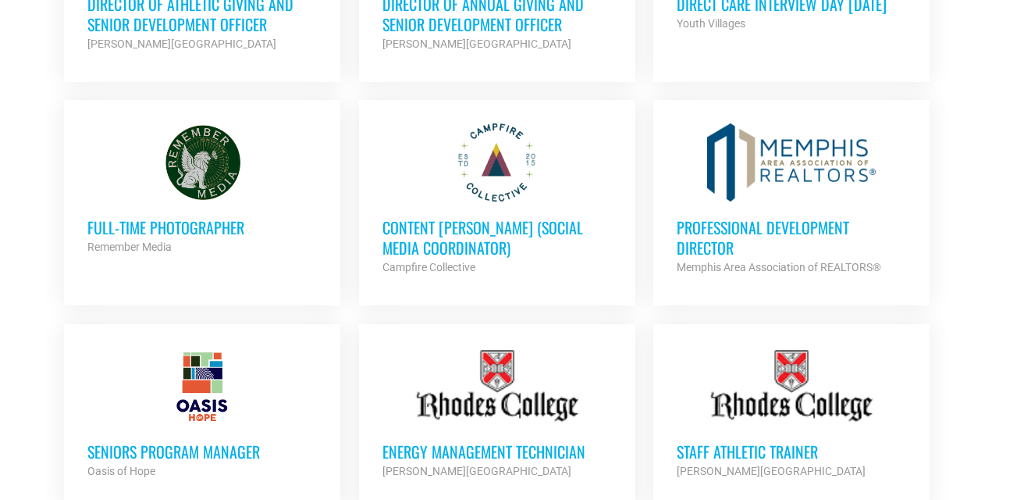
scroll to position [1066, 0]
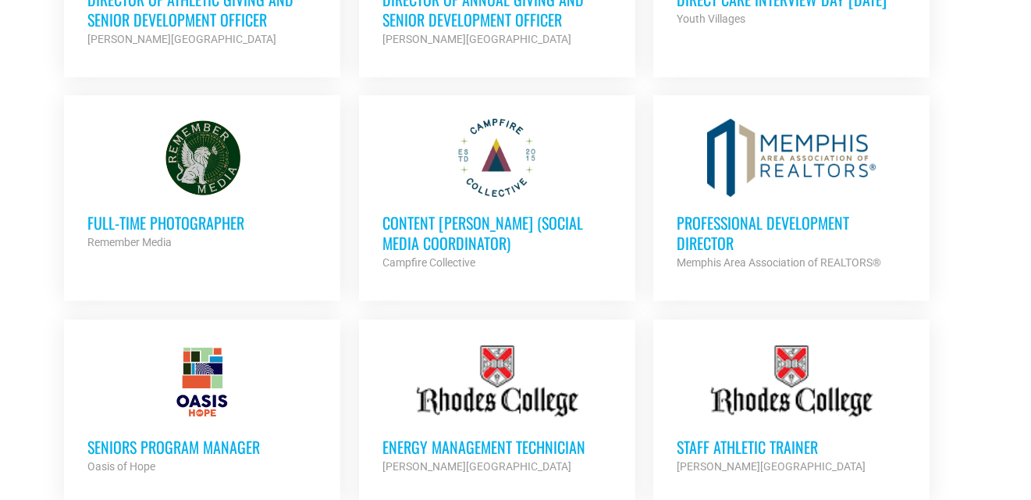
click at [739, 212] on h3 "Professional Development Director" at bounding box center [792, 232] width 230 height 41
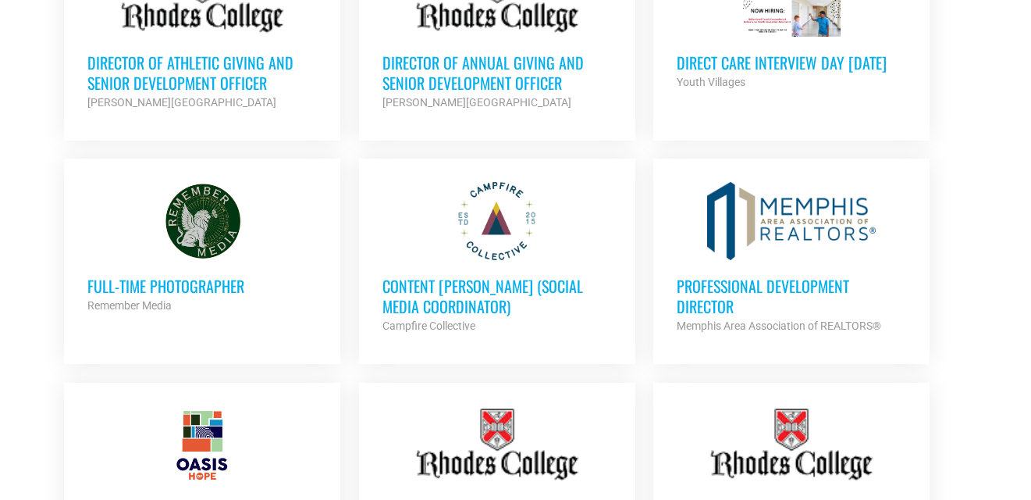
scroll to position [999, 0]
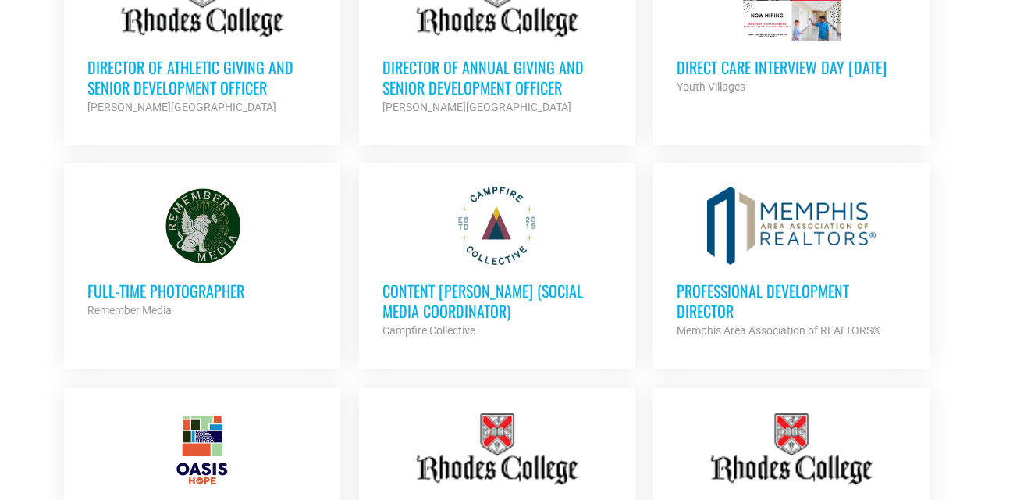
click at [789, 199] on div at bounding box center [792, 226] width 230 height 78
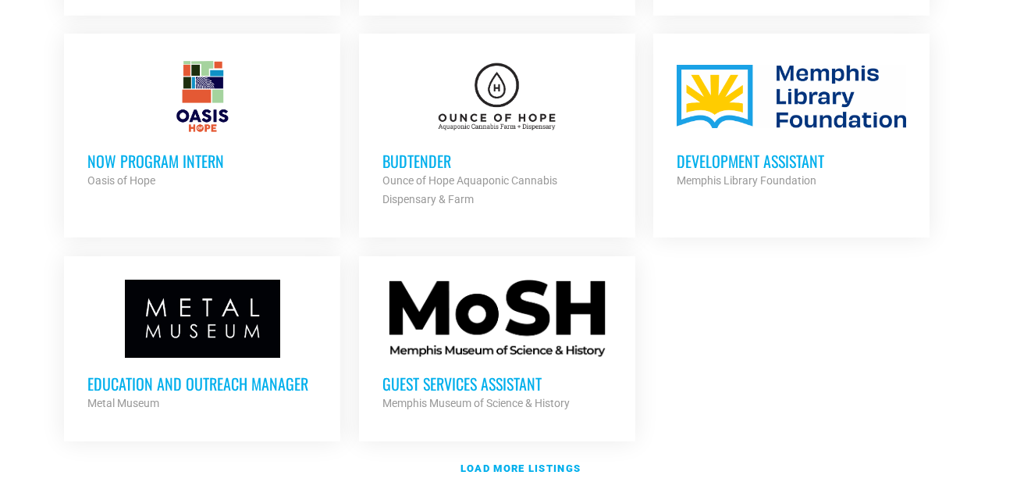
scroll to position [1803, 0]
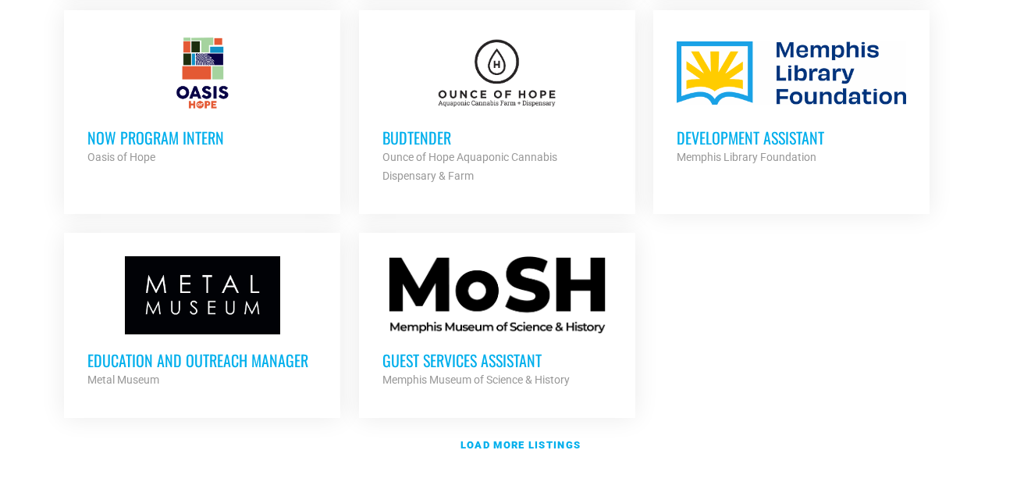
click at [169, 291] on div at bounding box center [202, 295] width 230 height 78
click at [525, 373] on strong "Memphis Museum of Science & History" at bounding box center [476, 379] width 187 height 12
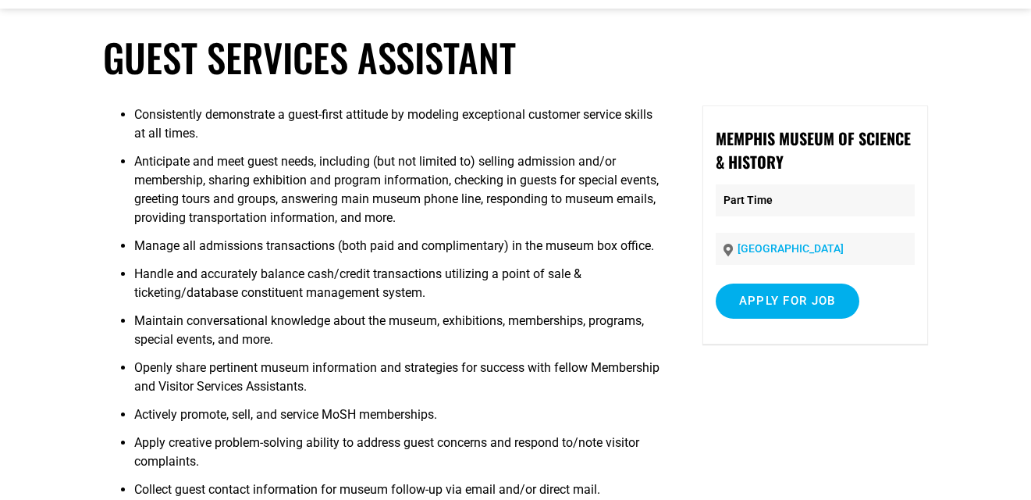
scroll to position [68, 0]
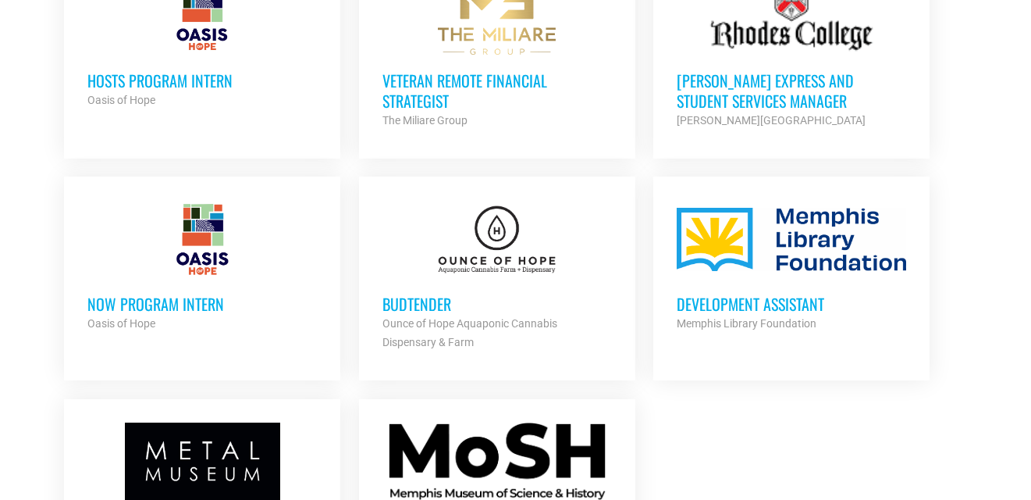
scroll to position [1632, 0]
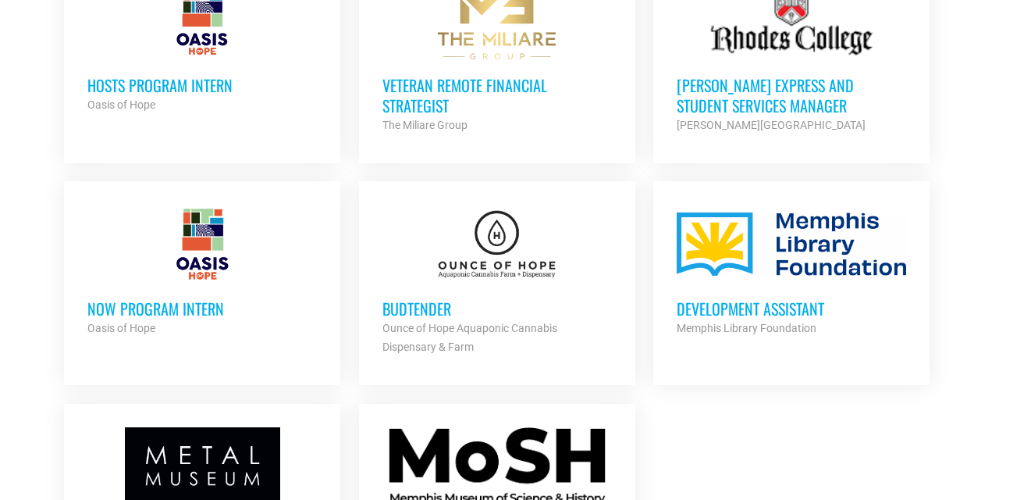
click at [804, 214] on div at bounding box center [792, 244] width 230 height 78
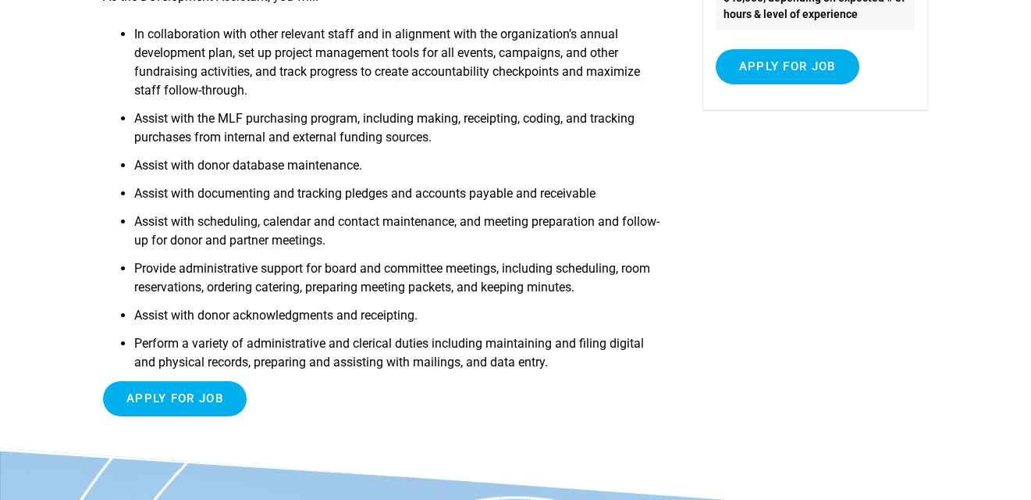
scroll to position [379, 0]
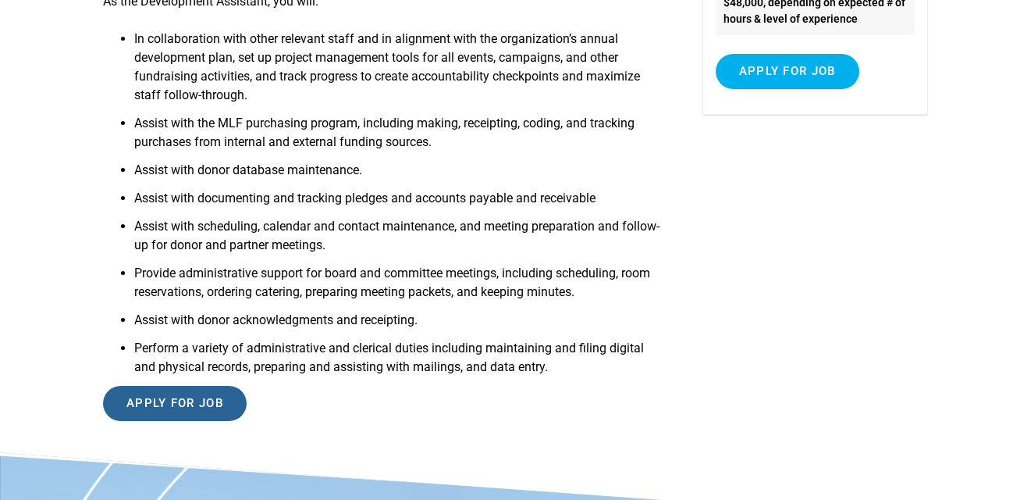
click at [177, 397] on input "Apply for job" at bounding box center [175, 403] width 144 height 35
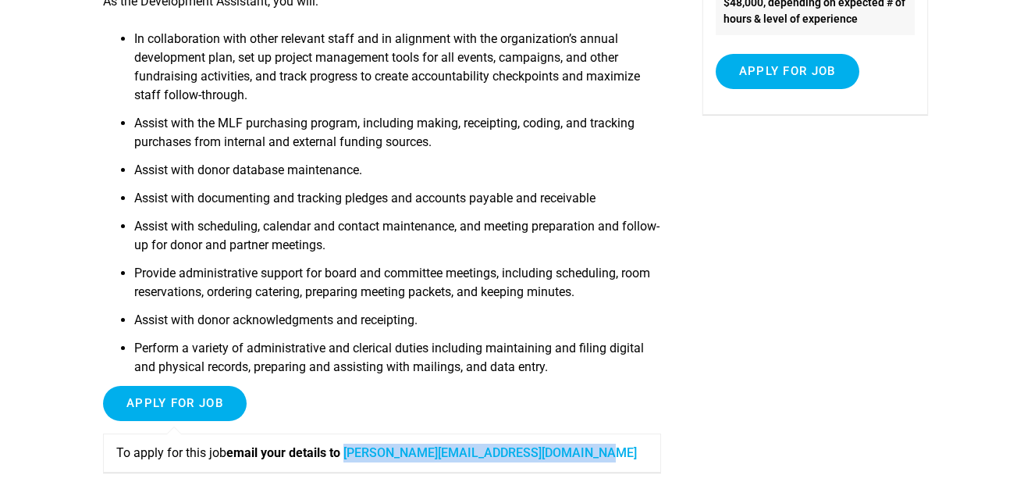
drag, startPoint x: 595, startPoint y: 457, endPoint x: 353, endPoint y: 457, distance: 242.0
click at [353, 457] on p "To apply for this job email your details to [PERSON_NAME][EMAIL_ADDRESS][DOMAIN…" at bounding box center [382, 452] width 532 height 19
copy link "[PERSON_NAME][EMAIL_ADDRESS][DOMAIN_NAME]"
